Goal: Check status: Check status

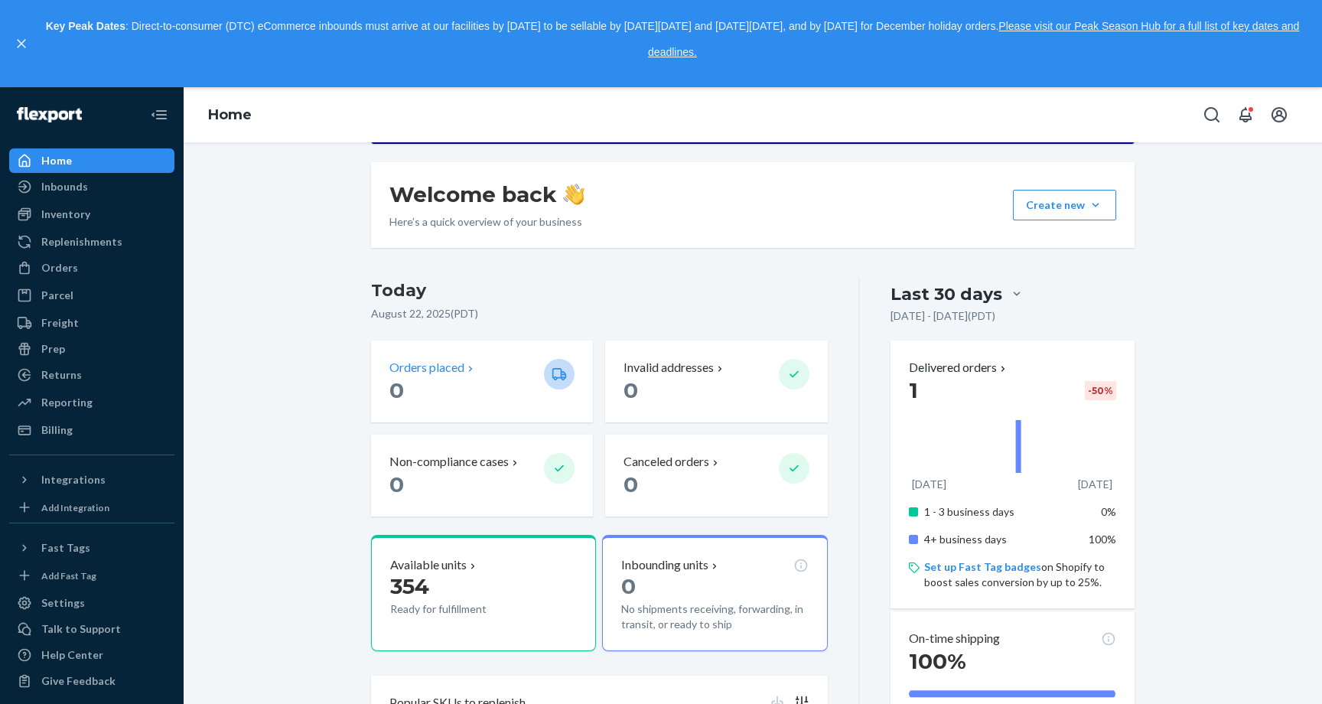
scroll to position [212, 0]
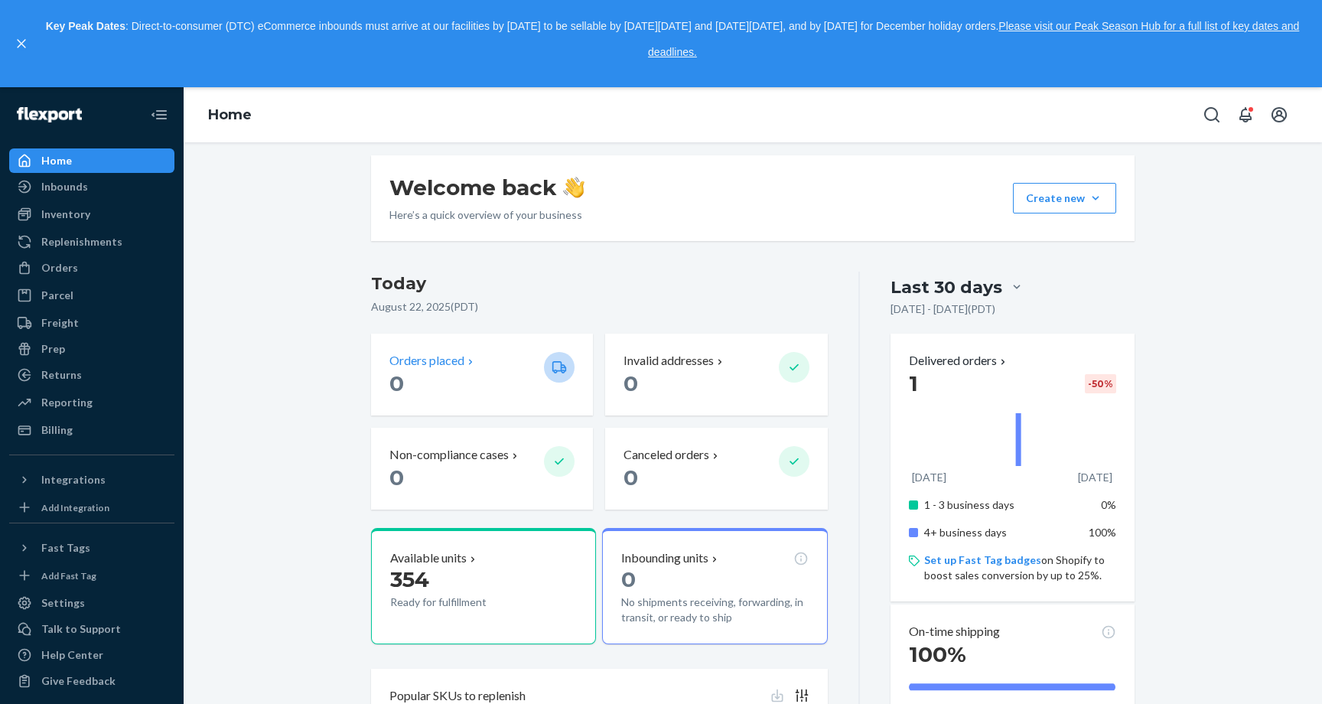
click at [439, 364] on p "Orders placed" at bounding box center [426, 361] width 75 height 18
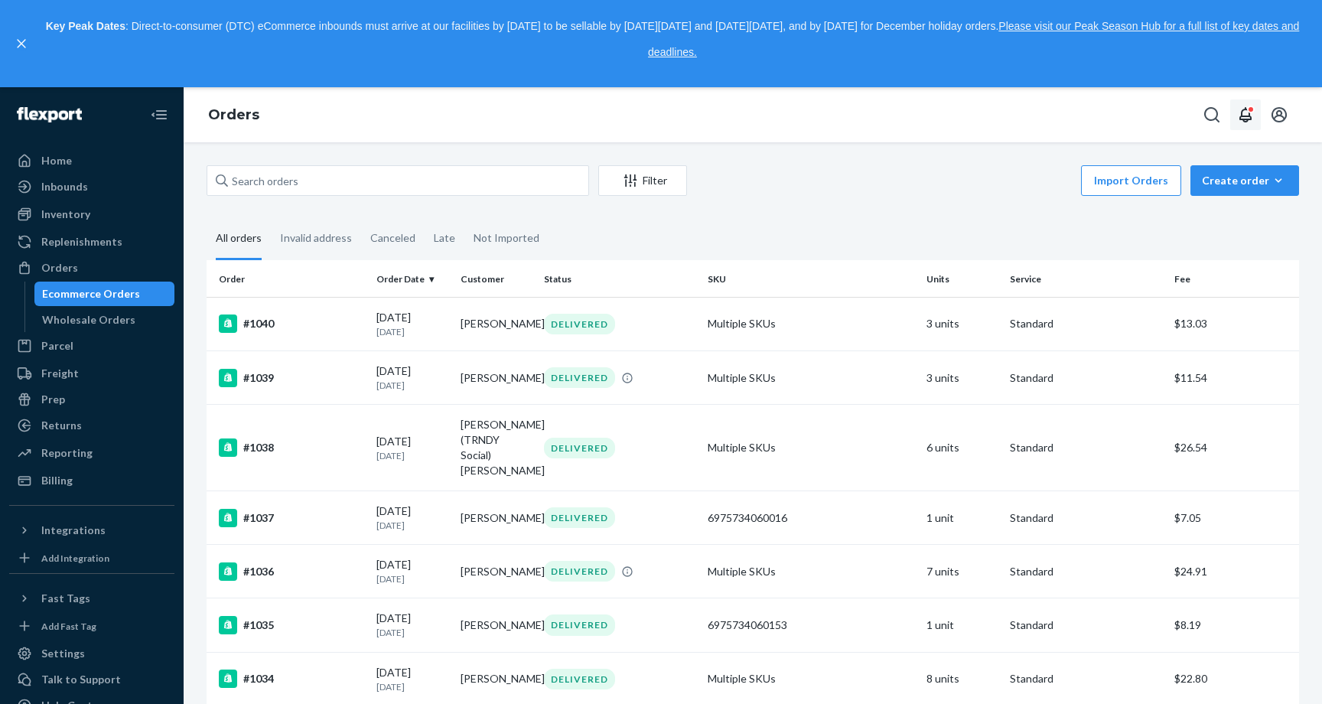
click at [1249, 119] on icon "Open notifications" at bounding box center [1246, 114] width 12 height 15
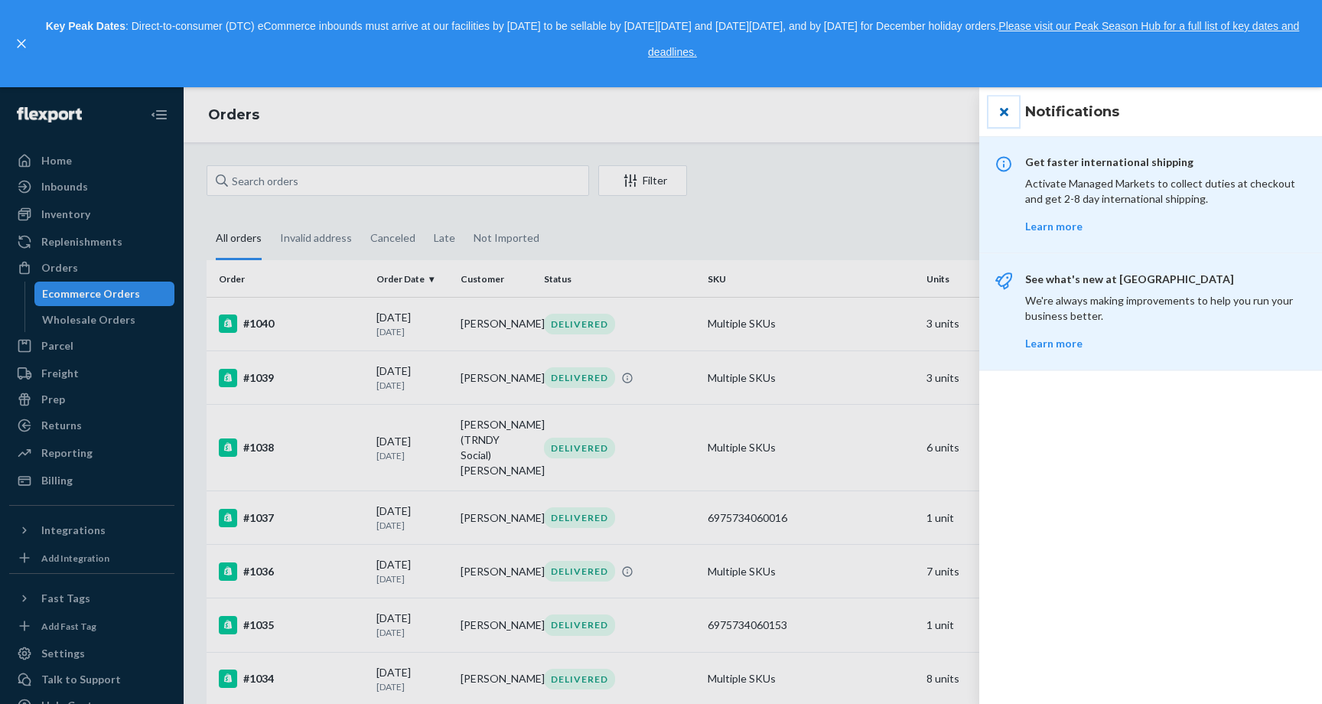
click at [1003, 108] on button "close" at bounding box center [1004, 111] width 31 height 31
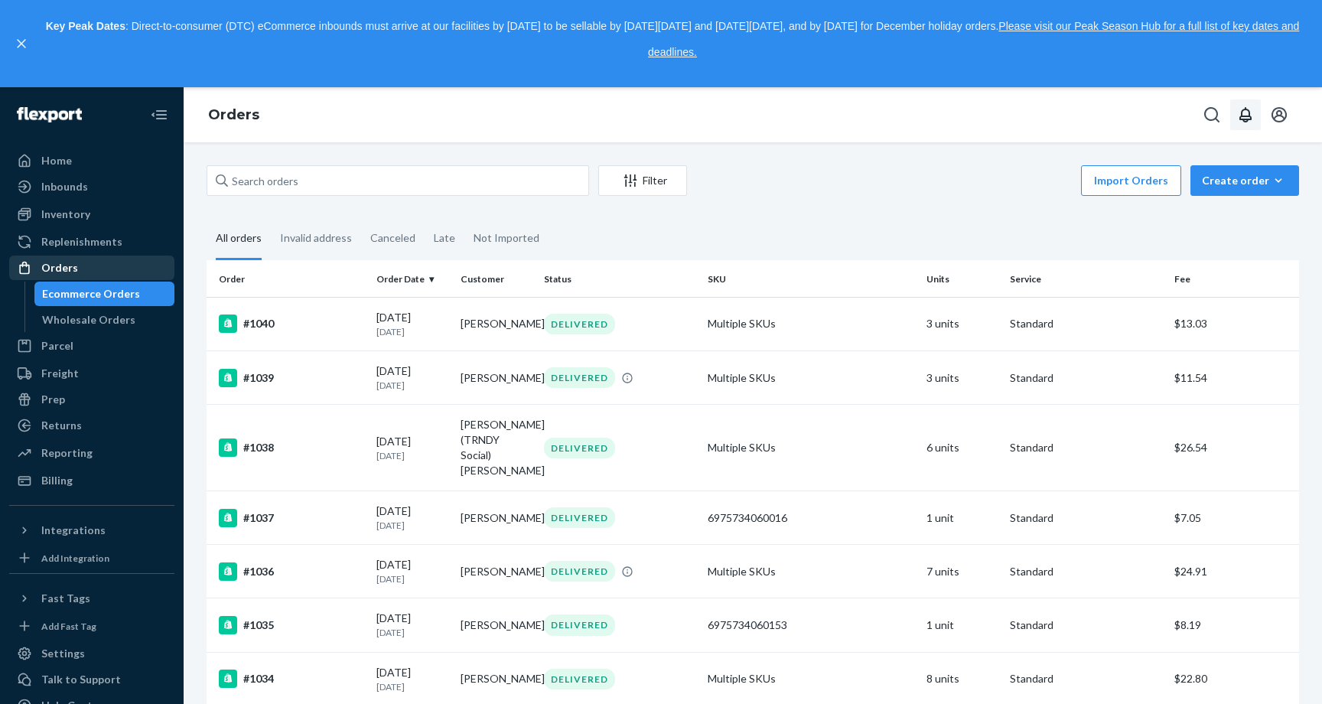
click at [57, 266] on div "Orders" at bounding box center [59, 267] width 37 height 15
click at [57, 161] on div "Home" at bounding box center [56, 160] width 31 height 15
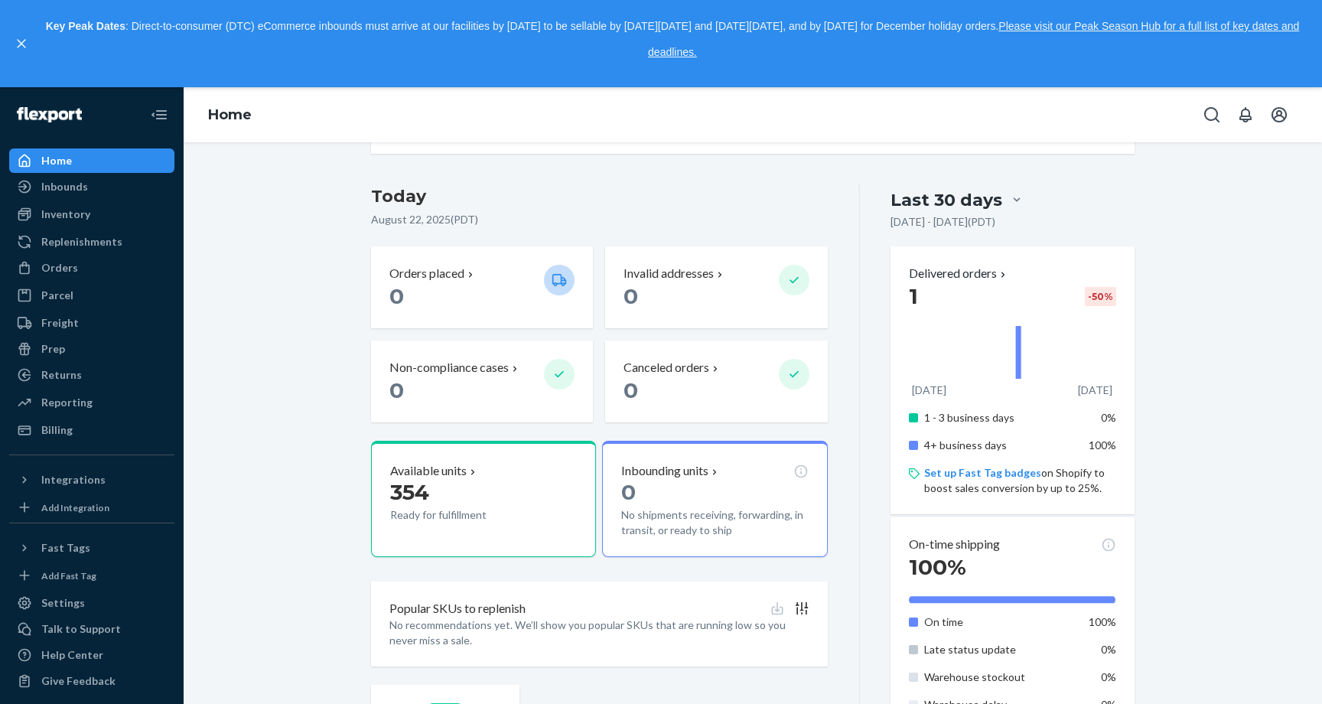
scroll to position [287, 0]
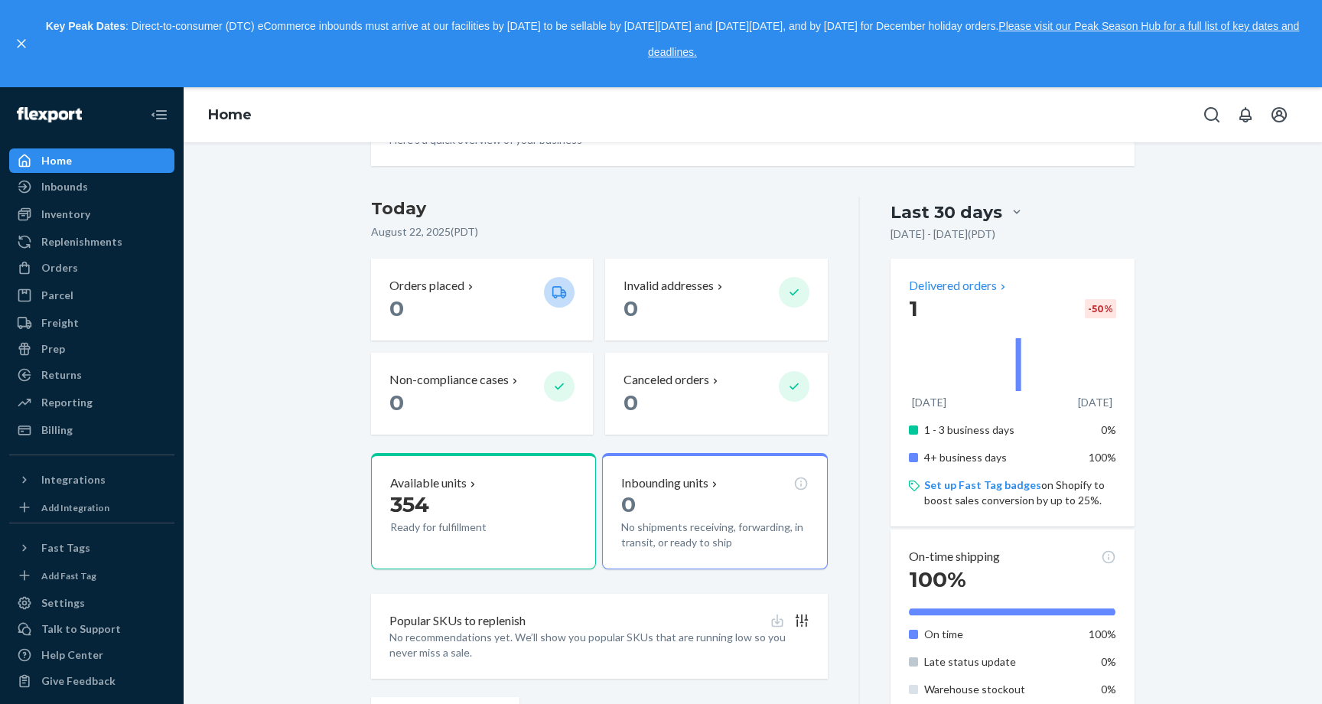
click at [995, 286] on p "Delivered orders" at bounding box center [959, 286] width 100 height 18
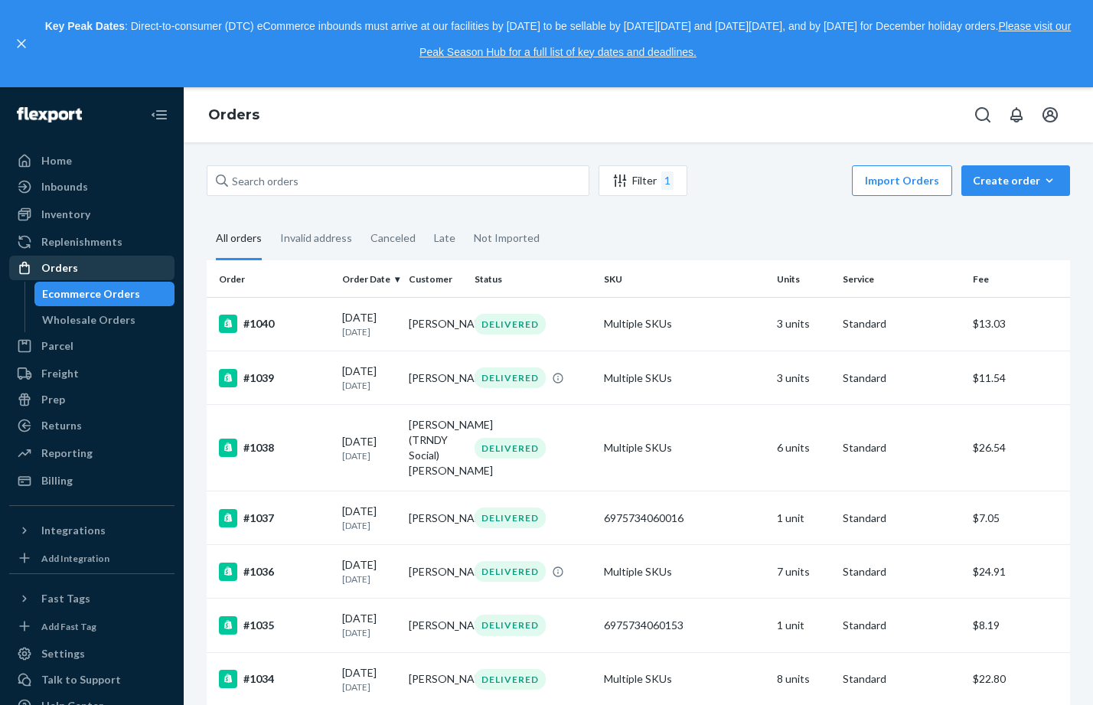
click at [65, 269] on div "Orders" at bounding box center [59, 267] width 37 height 15
click at [57, 158] on div "Home" at bounding box center [56, 160] width 31 height 15
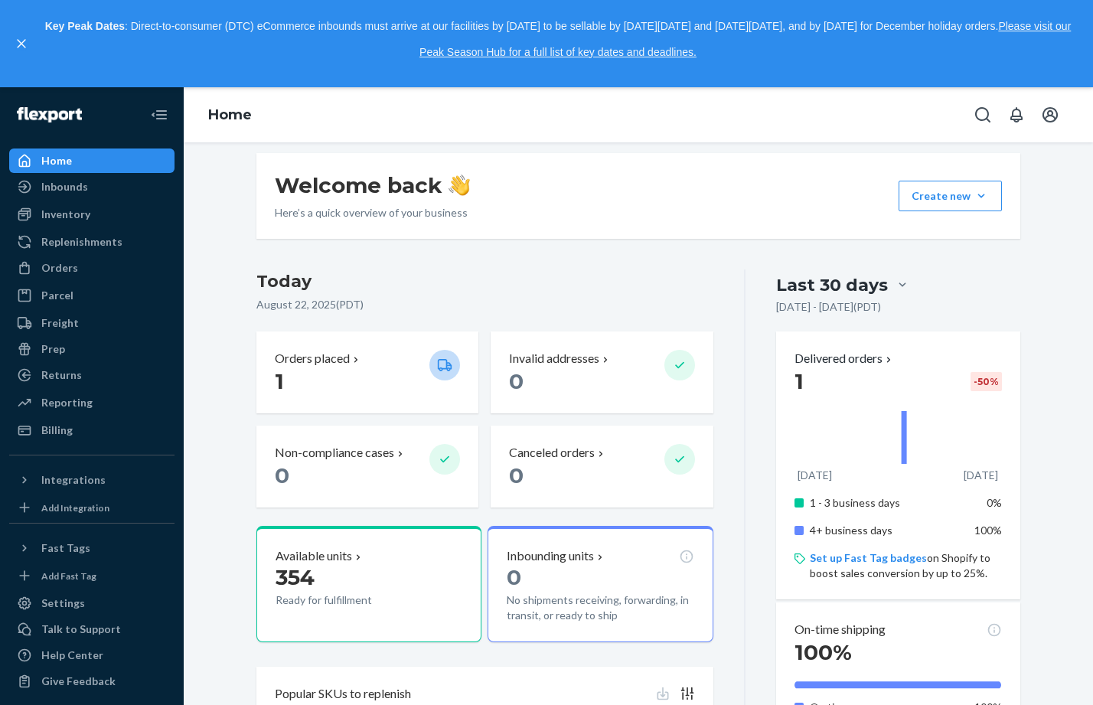
scroll to position [205, 0]
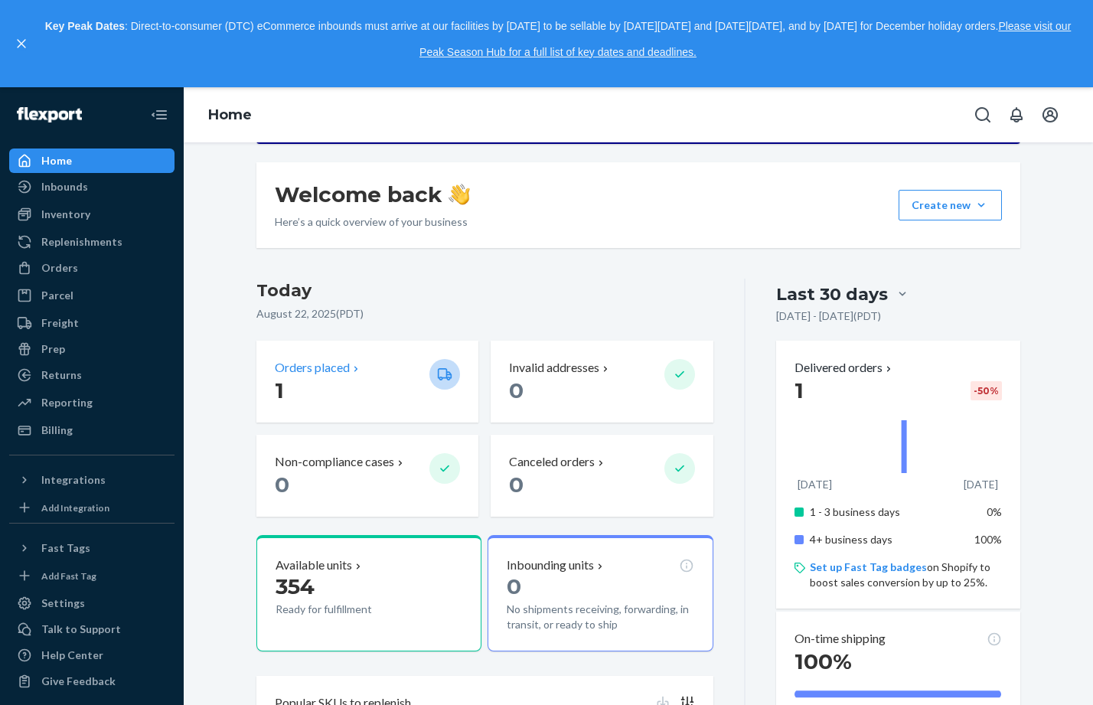
click at [342, 365] on p "Orders placed" at bounding box center [312, 368] width 75 height 18
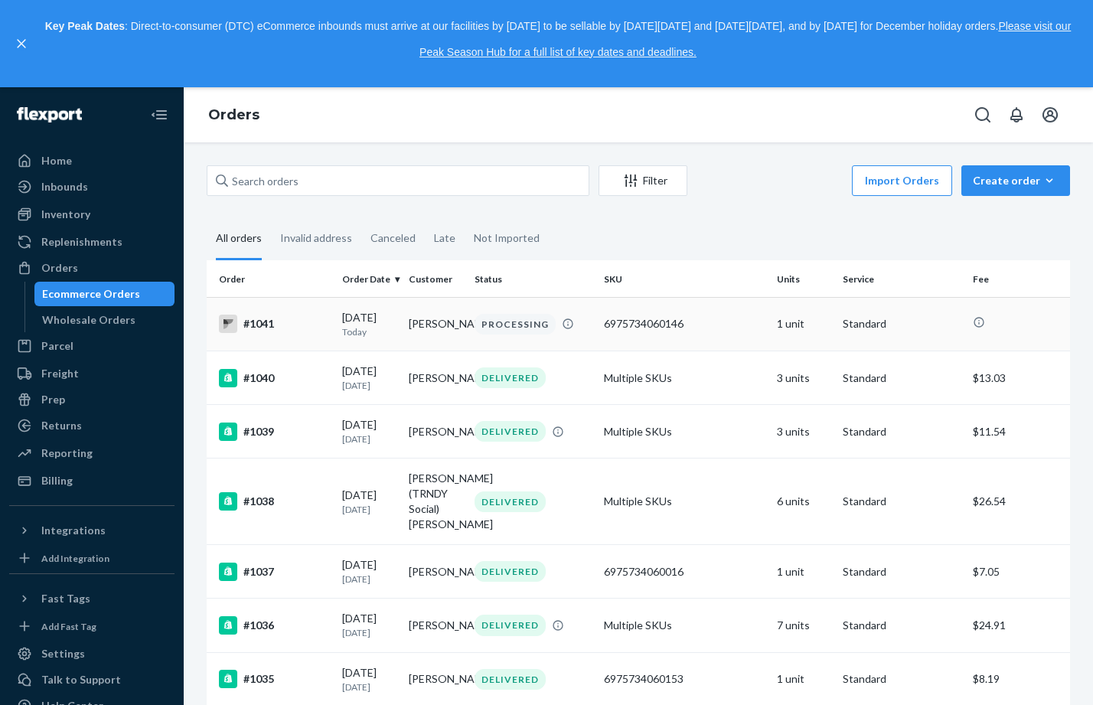
click at [716, 323] on div "6975734060146" at bounding box center [684, 323] width 161 height 15
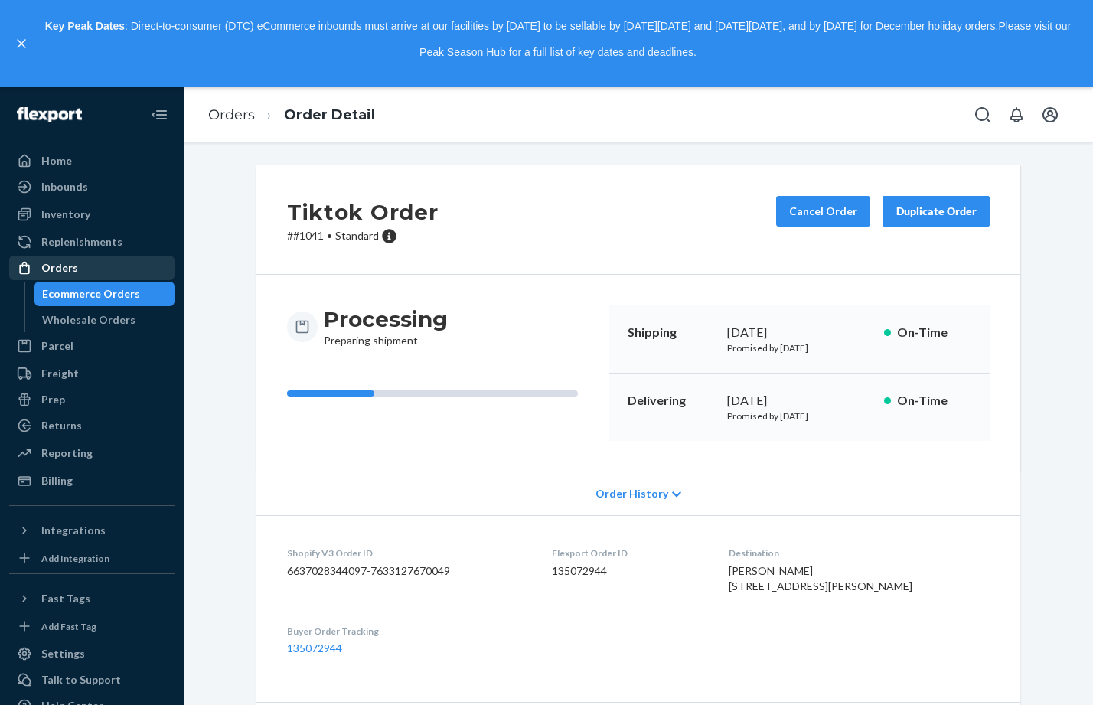
click at [64, 262] on div "Orders" at bounding box center [59, 267] width 37 height 15
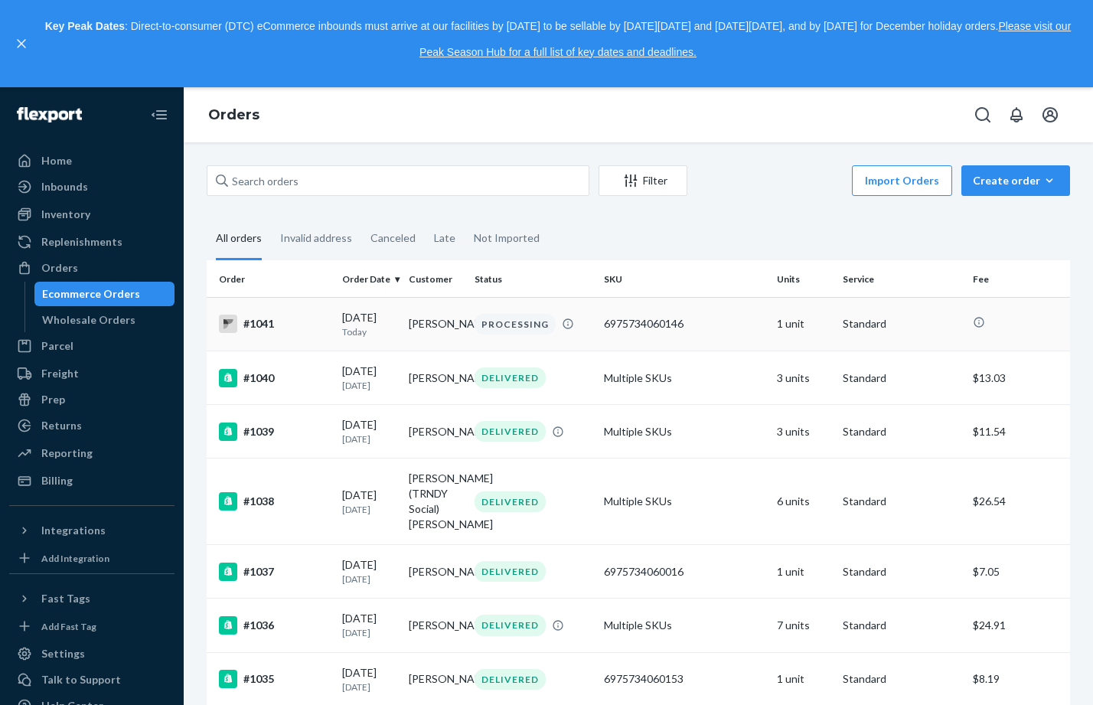
click at [724, 318] on div "6975734060146" at bounding box center [684, 323] width 161 height 15
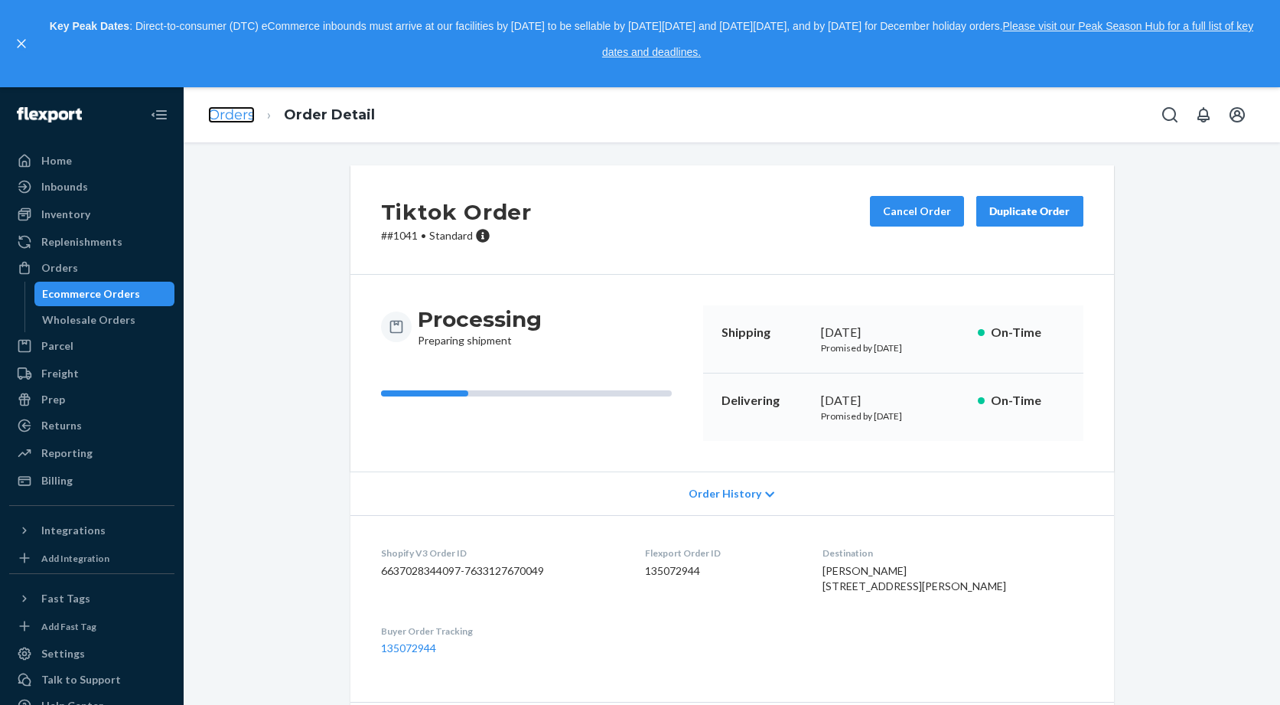
click at [237, 119] on link "Orders" at bounding box center [231, 114] width 47 height 17
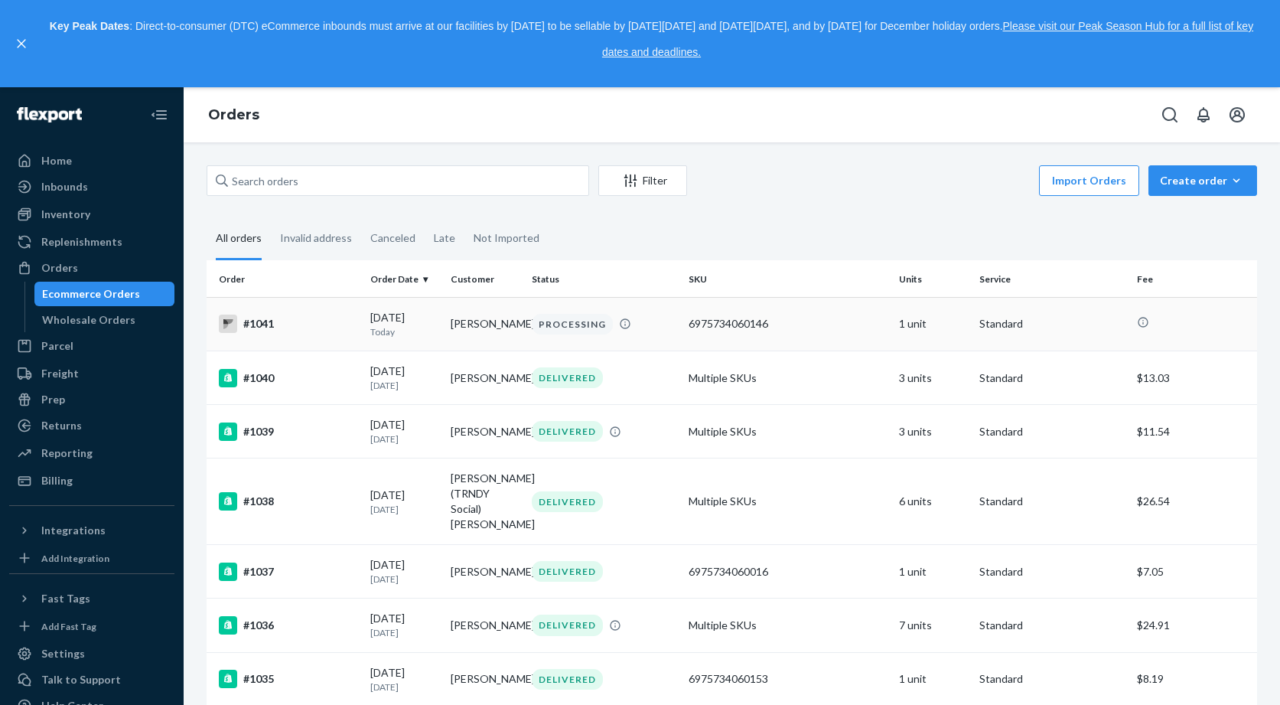
click at [826, 324] on div "6975734060146" at bounding box center [788, 323] width 198 height 15
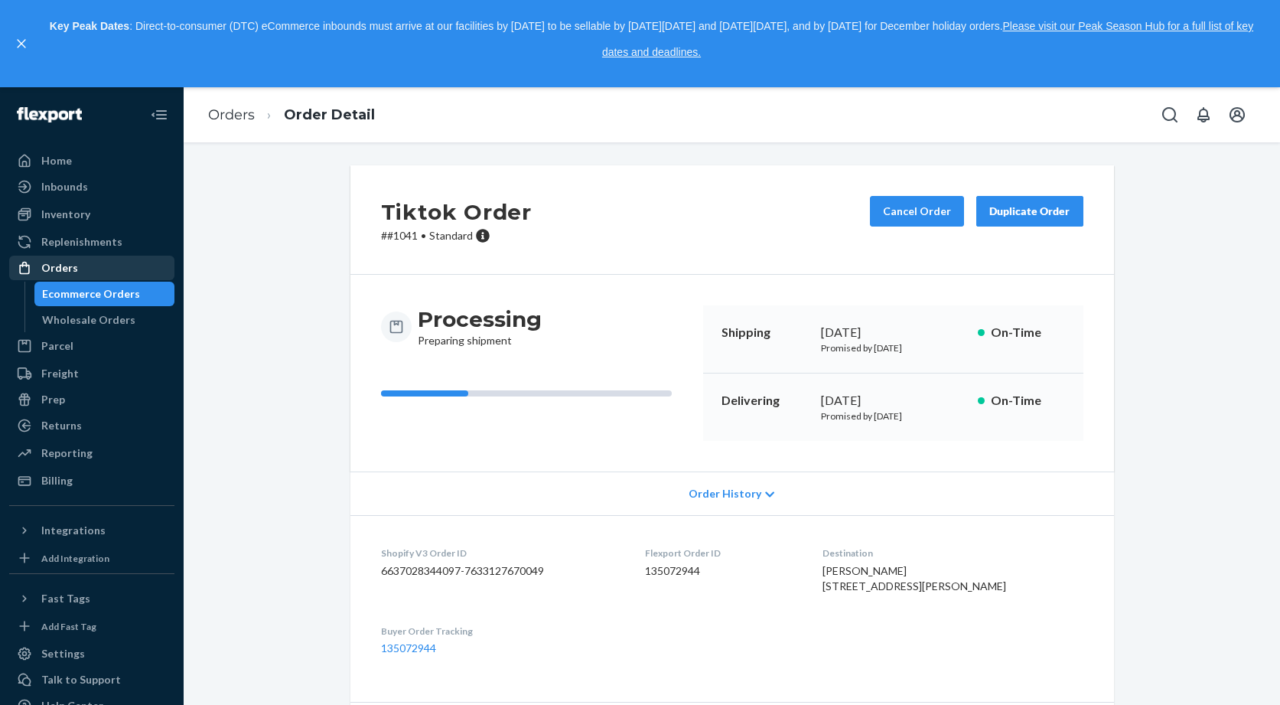
click at [60, 266] on div "Orders" at bounding box center [59, 267] width 37 height 15
